Goal: Contribute content: Contribute content

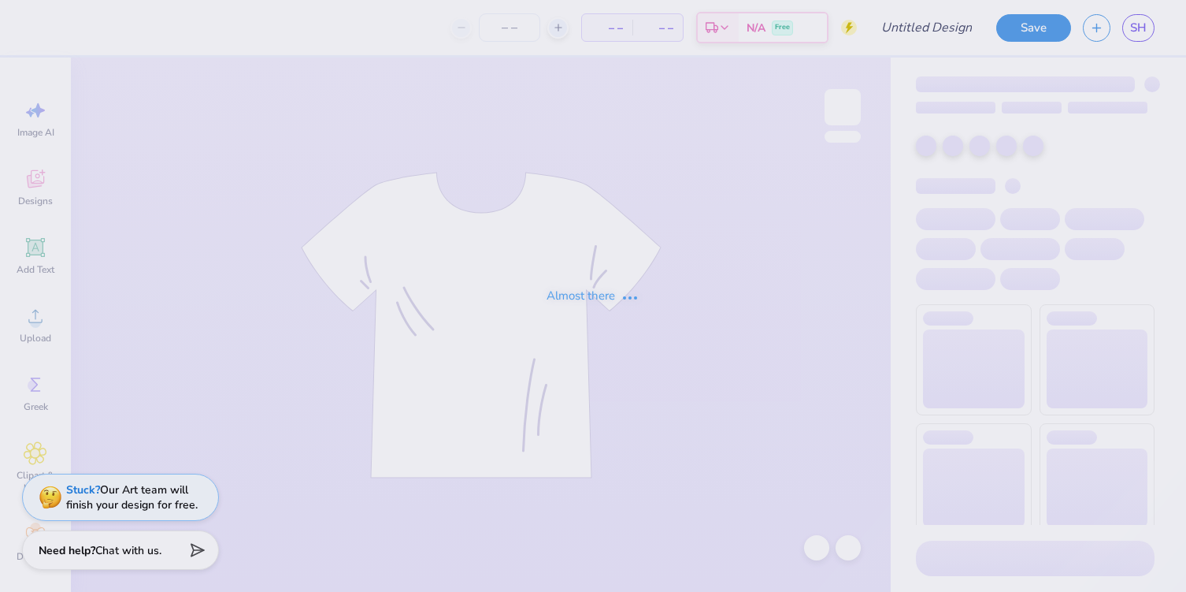
type input "Jersey Inspo"
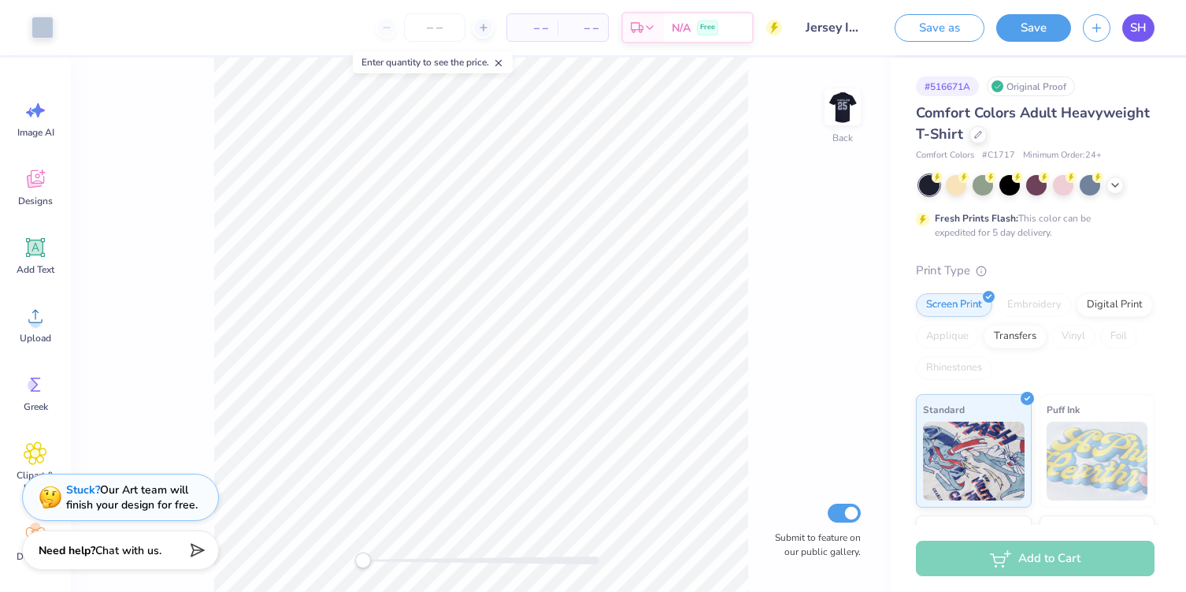
click at [1144, 36] on link "SH" at bounding box center [1139, 28] width 32 height 28
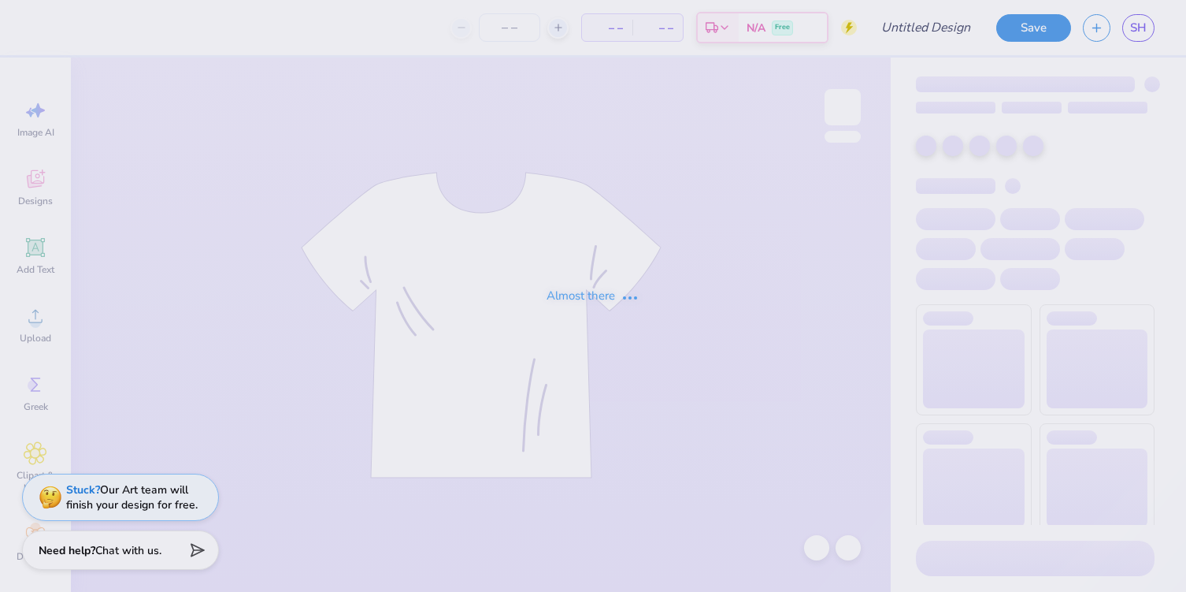
type input "Jersey Inspo"
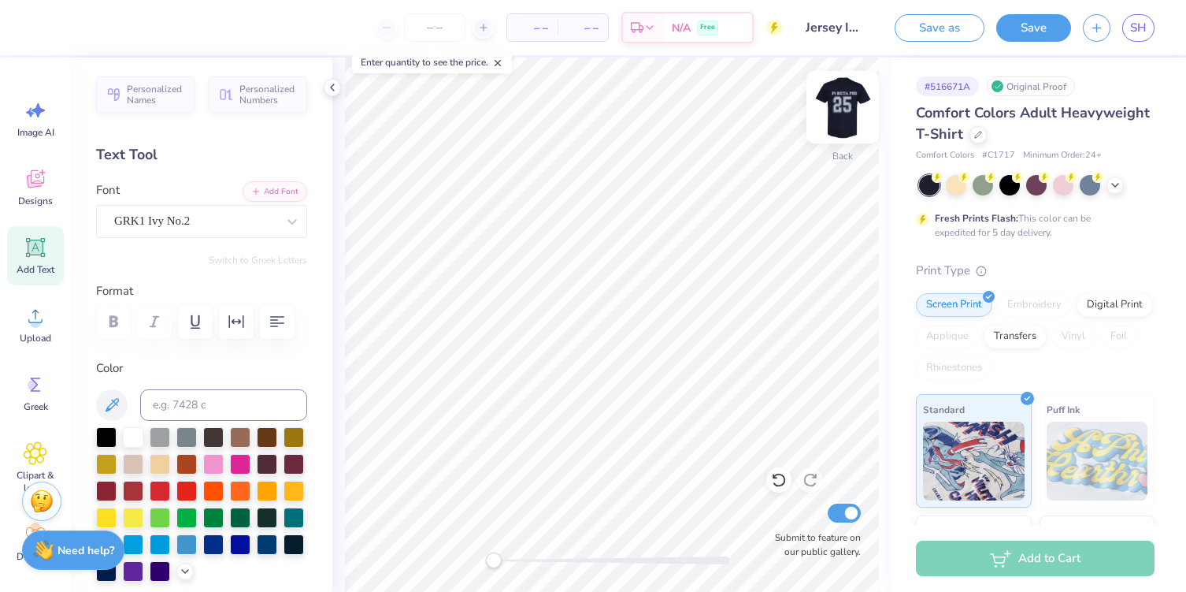
click at [841, 115] on img at bounding box center [842, 107] width 63 height 63
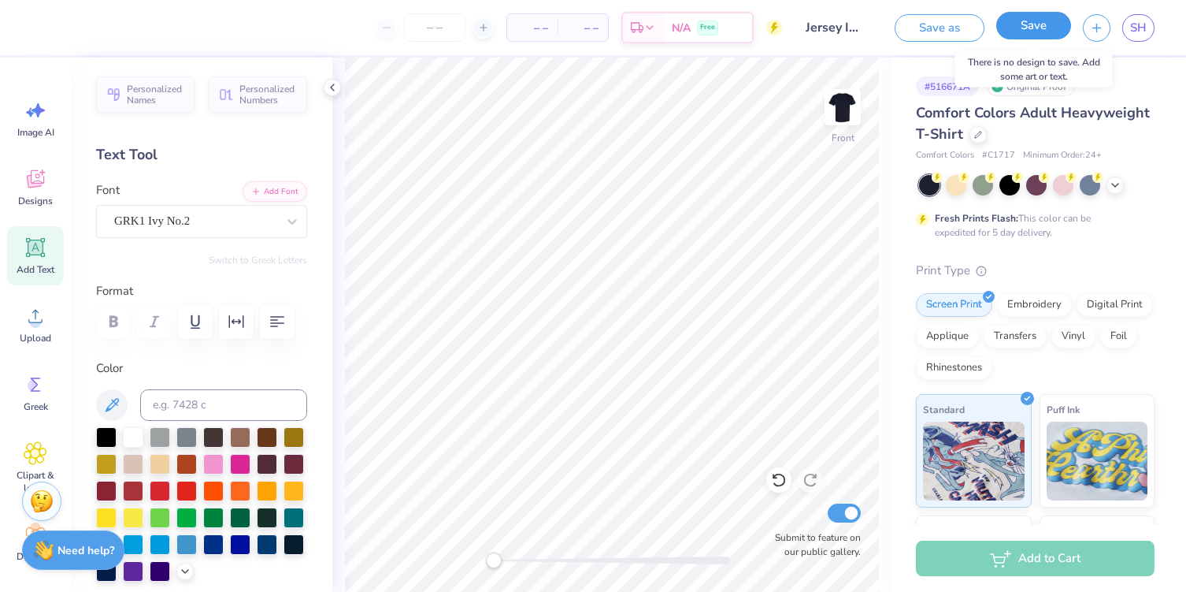
click at [1033, 18] on button "Save" at bounding box center [1034, 26] width 75 height 28
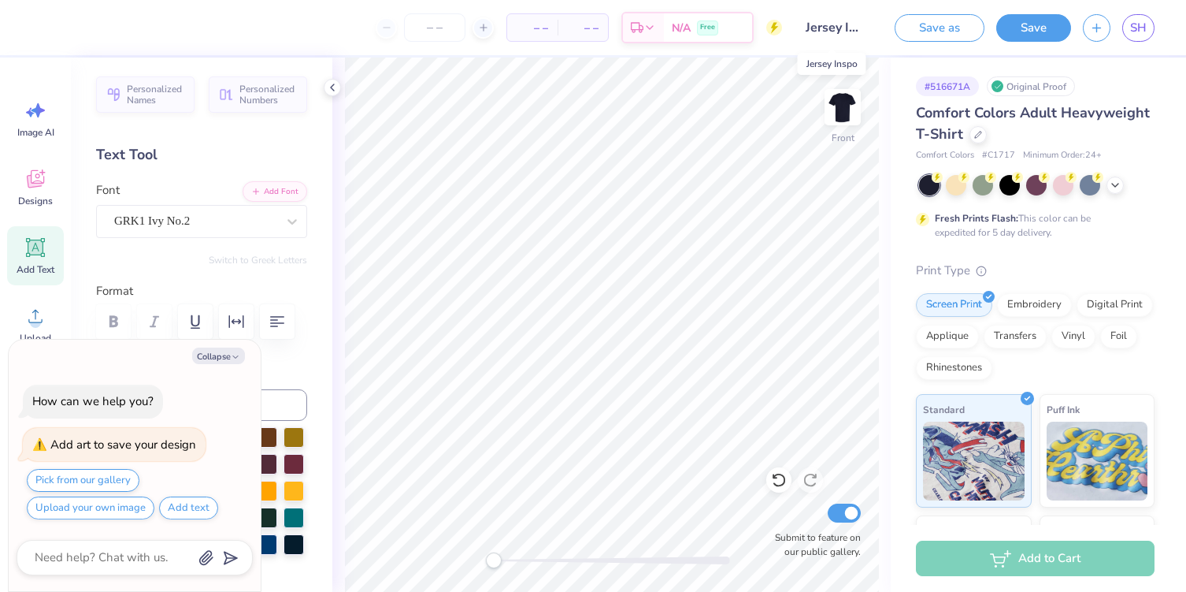
click at [815, 32] on input "Jersey Inspo" at bounding box center [832, 28] width 77 height 32
drag, startPoint x: 807, startPoint y: 27, endPoint x: 901, endPoint y: 37, distance: 95.1
click at [901, 37] on div "– – Per Item – – Total Est. Delivery N/A Free Design Title Jersey Inspo Save as…" at bounding box center [593, 27] width 1186 height 55
click at [852, 32] on input "Jersey Inspo" at bounding box center [832, 28] width 77 height 32
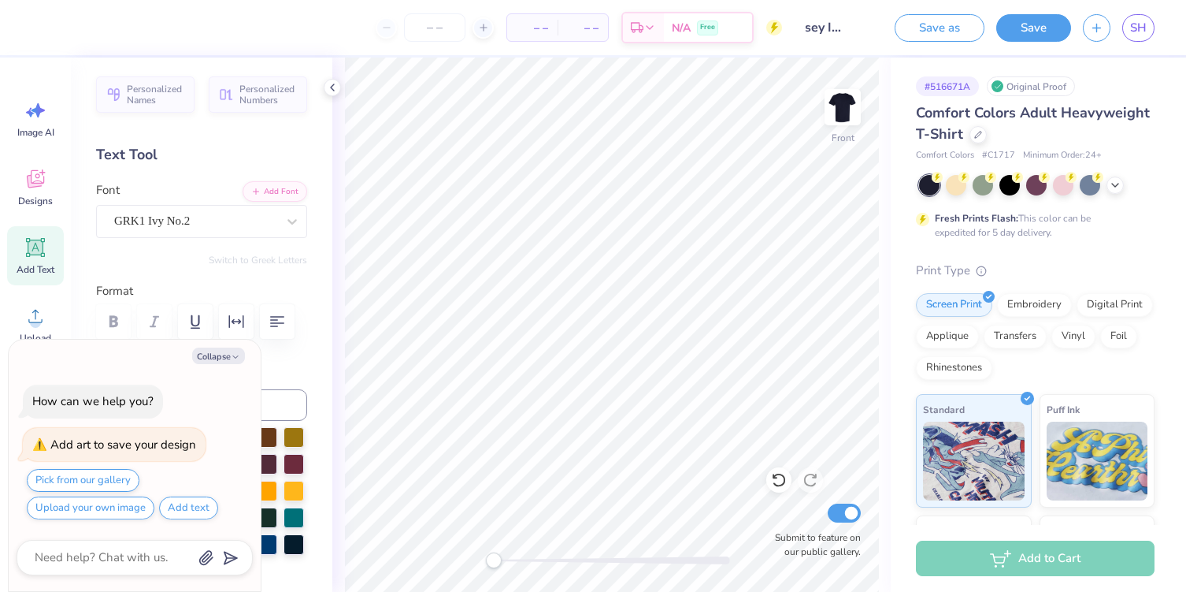
scroll to position [0, 0]
drag, startPoint x: 860, startPoint y: 30, endPoint x: 780, endPoint y: 29, distance: 80.4
click at [780, 29] on div "– – Per Item – – Total Est. Delivery N/A Free Design Title Jersey Inspo Save as…" at bounding box center [593, 27] width 1186 height 55
click at [948, 28] on button "Save as" at bounding box center [940, 26] width 90 height 28
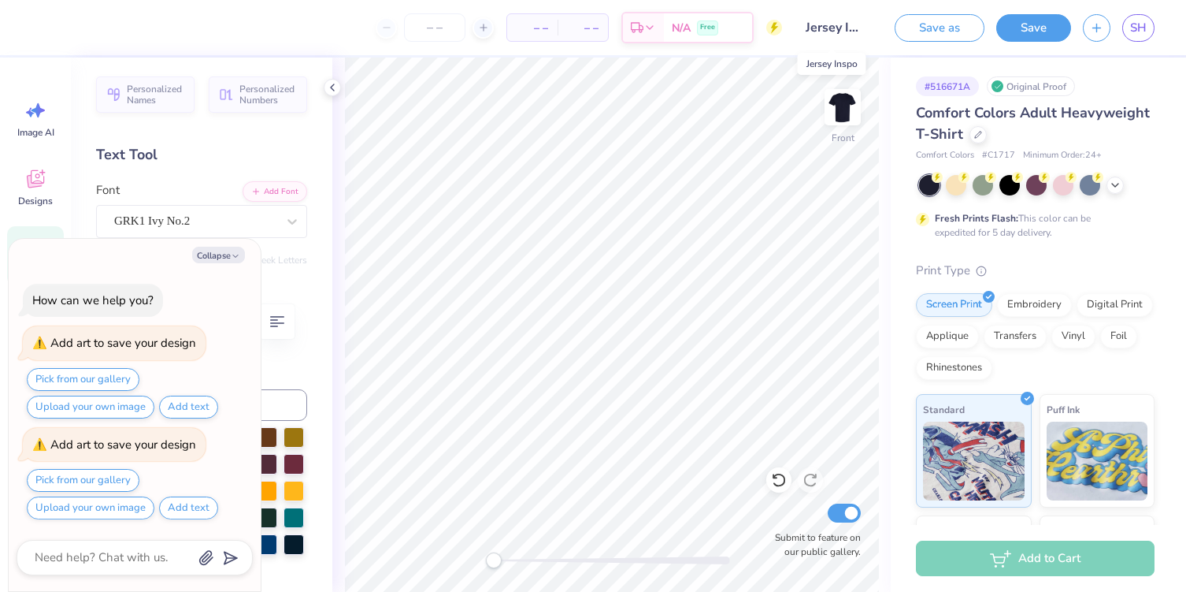
click at [833, 32] on input "Jersey Inspo" at bounding box center [832, 28] width 77 height 32
click at [1159, 27] on div "Save as Save SH" at bounding box center [1034, 27] width 303 height 55
click at [1149, 27] on link "SH" at bounding box center [1139, 28] width 32 height 28
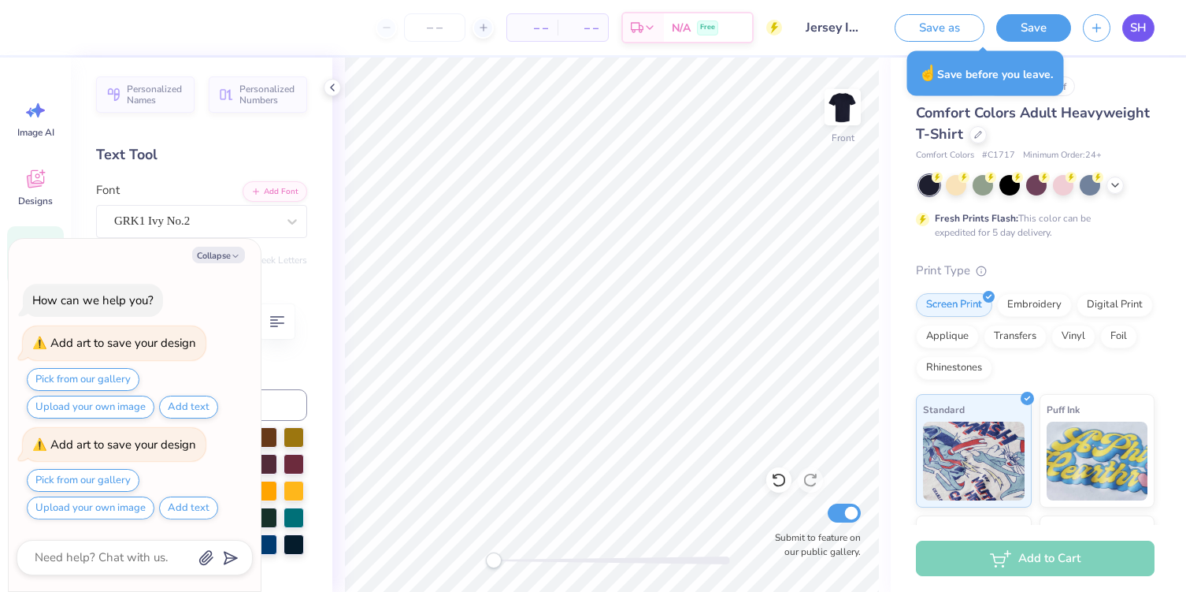
type textarea "x"
